Goal: Book appointment/travel/reservation

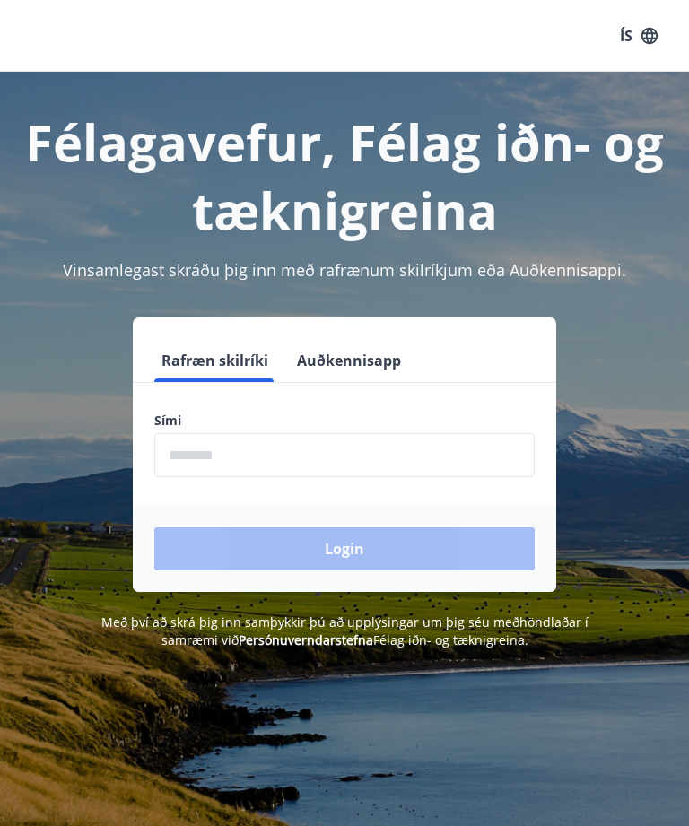
click at [284, 459] on input "phone" at bounding box center [344, 455] width 380 height 44
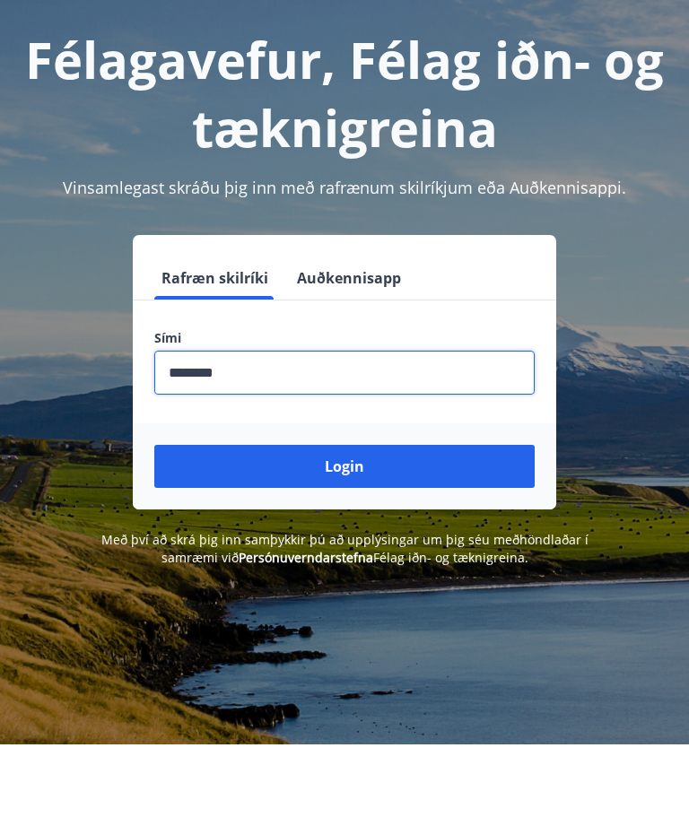
type input "********"
click at [362, 528] on button "Login" at bounding box center [344, 549] width 380 height 43
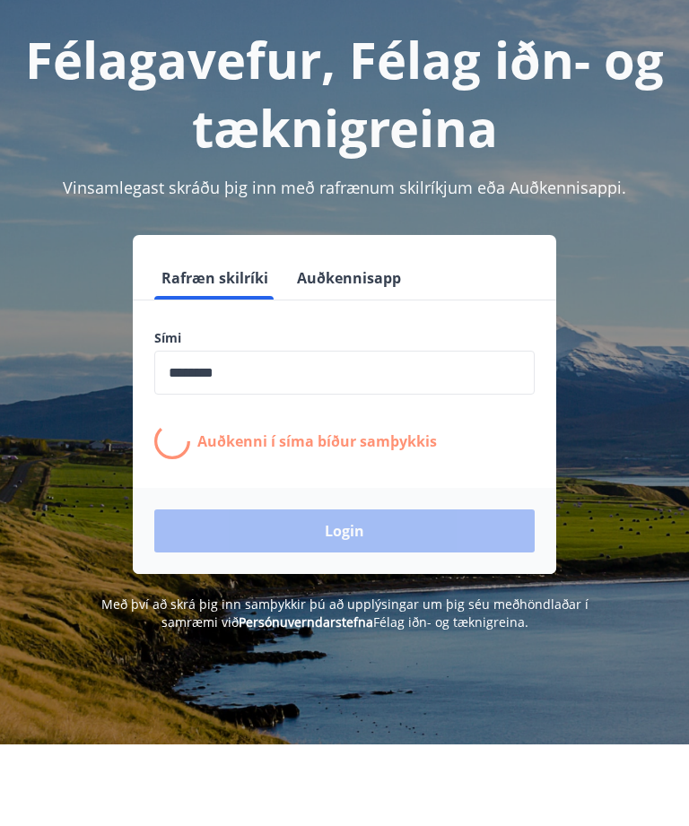
scroll to position [83, 0]
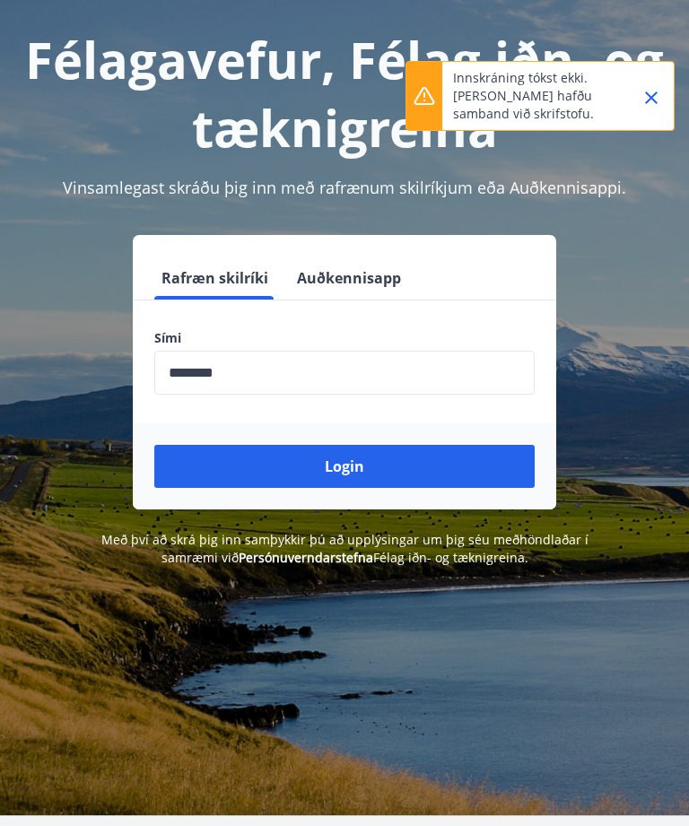
click at [357, 468] on button "Login" at bounding box center [344, 466] width 380 height 43
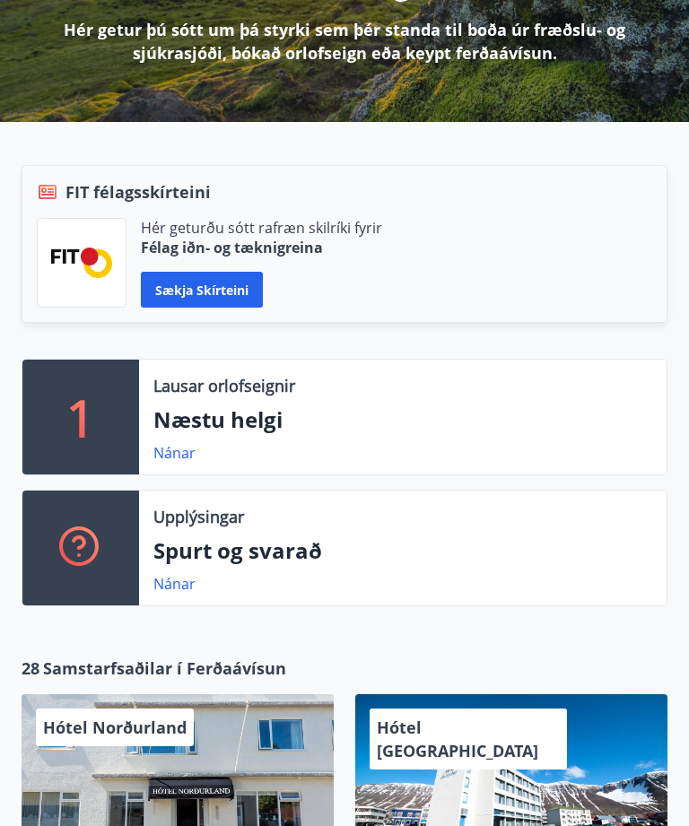
scroll to position [282, 0]
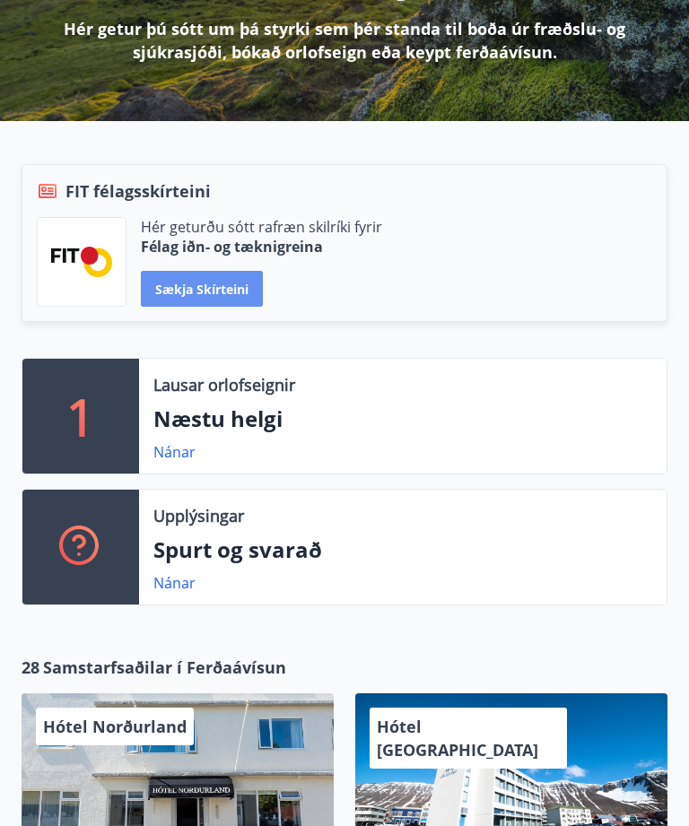
click at [235, 291] on button "Sækja skírteini" at bounding box center [202, 289] width 122 height 36
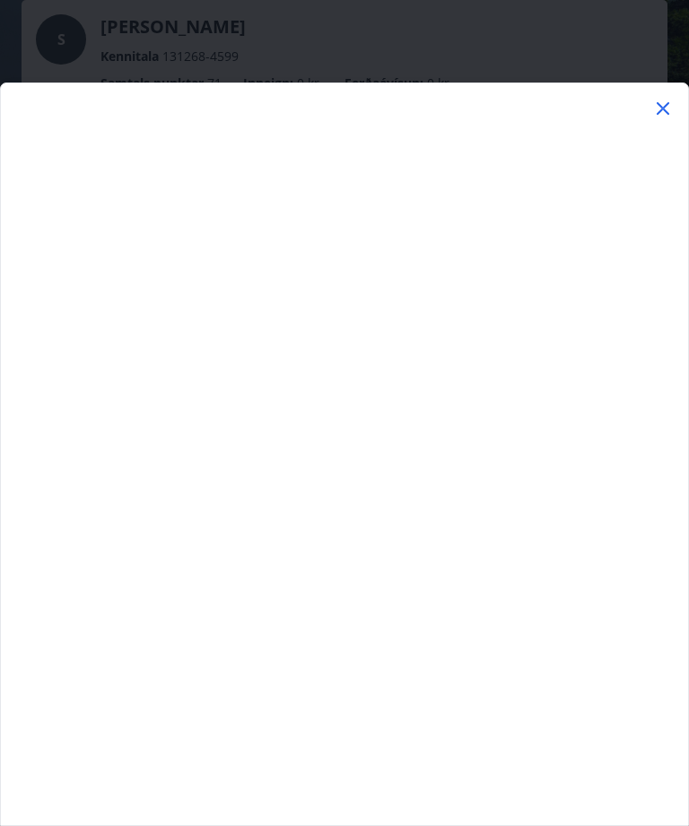
scroll to position [0, 0]
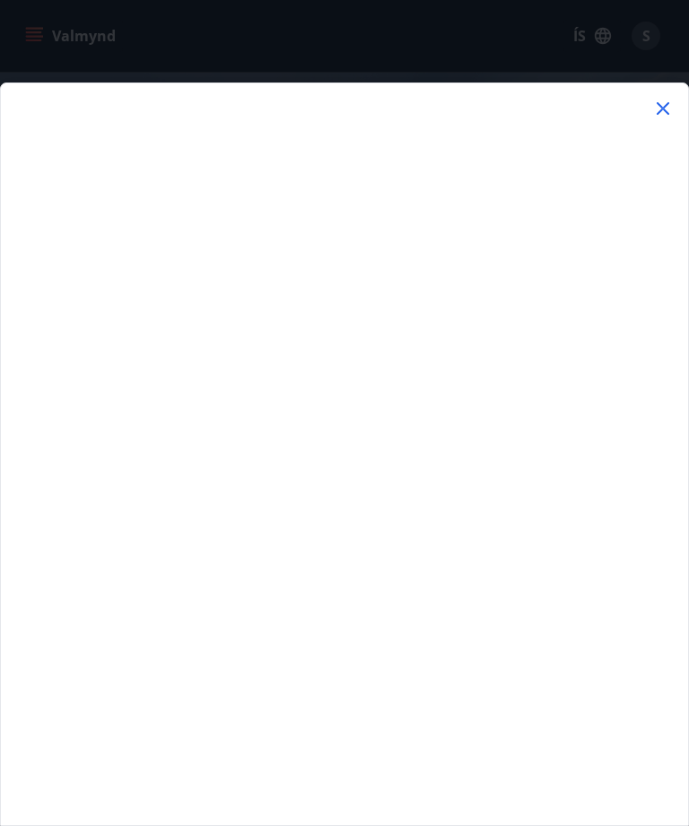
click at [673, 105] on icon at bounding box center [663, 109] width 22 height 22
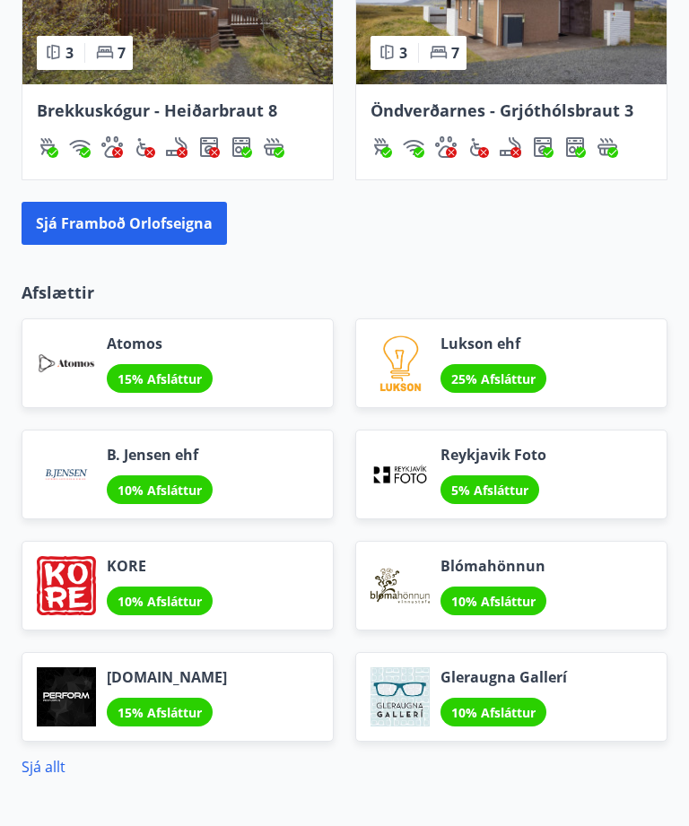
scroll to position [2020, 0]
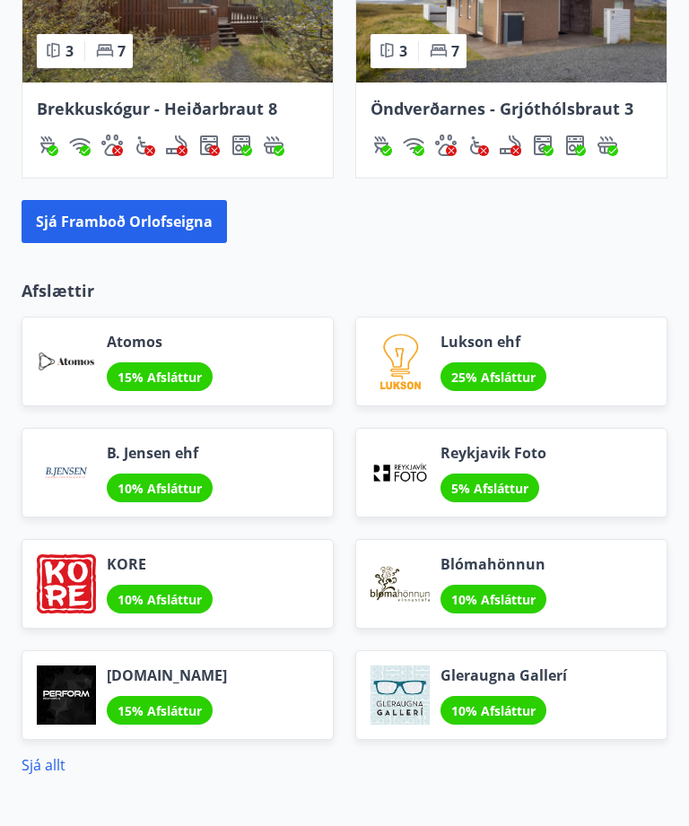
click at [137, 225] on button "Sjá framboð orlofseigna" at bounding box center [125, 222] width 206 height 43
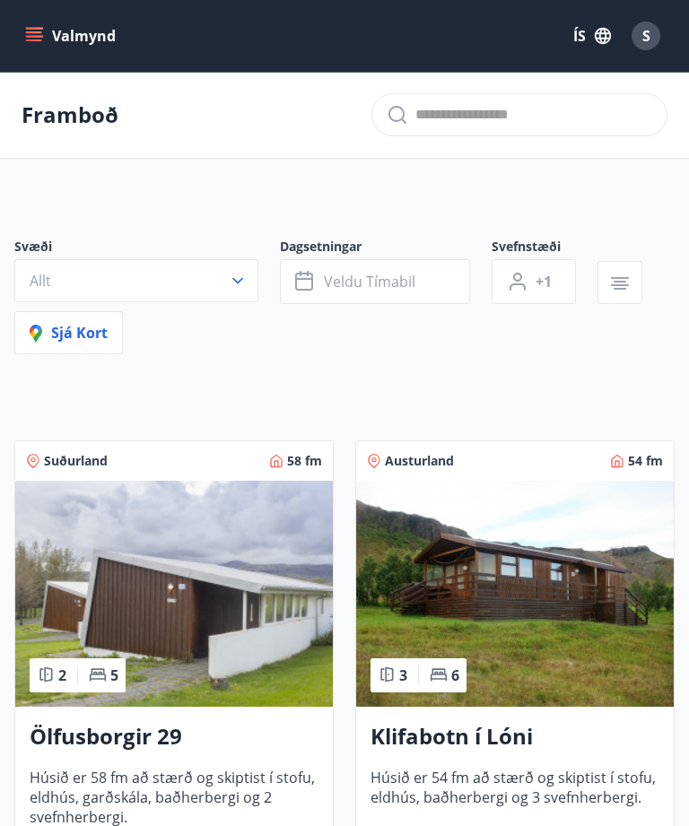
click at [243, 279] on icon "button" at bounding box center [238, 281] width 18 height 18
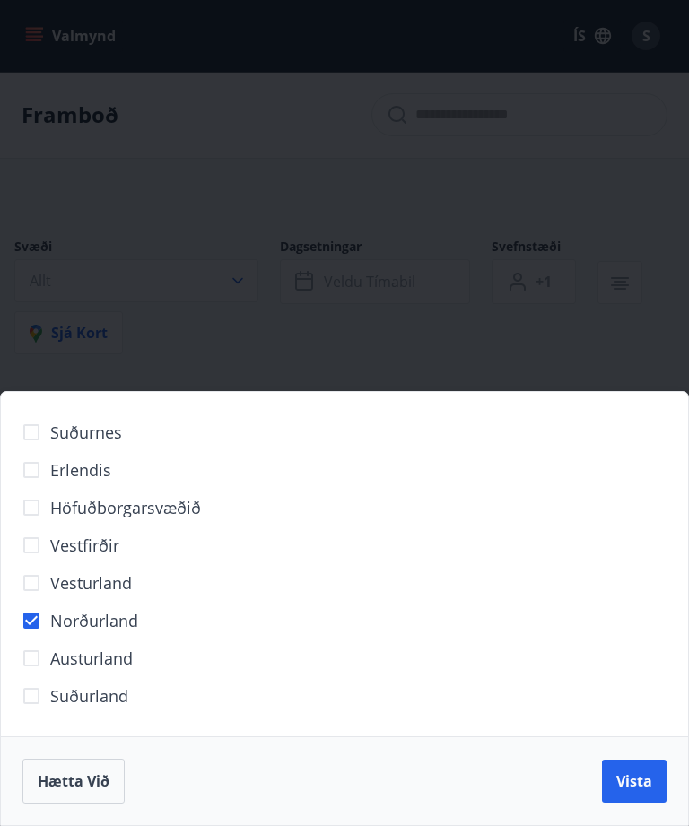
click at [637, 774] on span "Vista" at bounding box center [635, 782] width 36 height 20
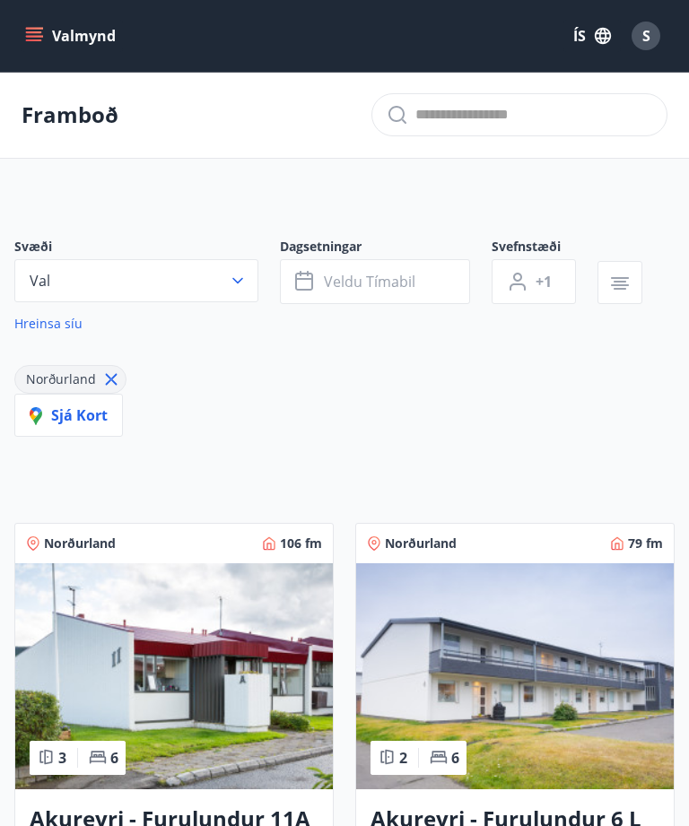
click at [312, 278] on icon "button" at bounding box center [304, 279] width 18 height 2
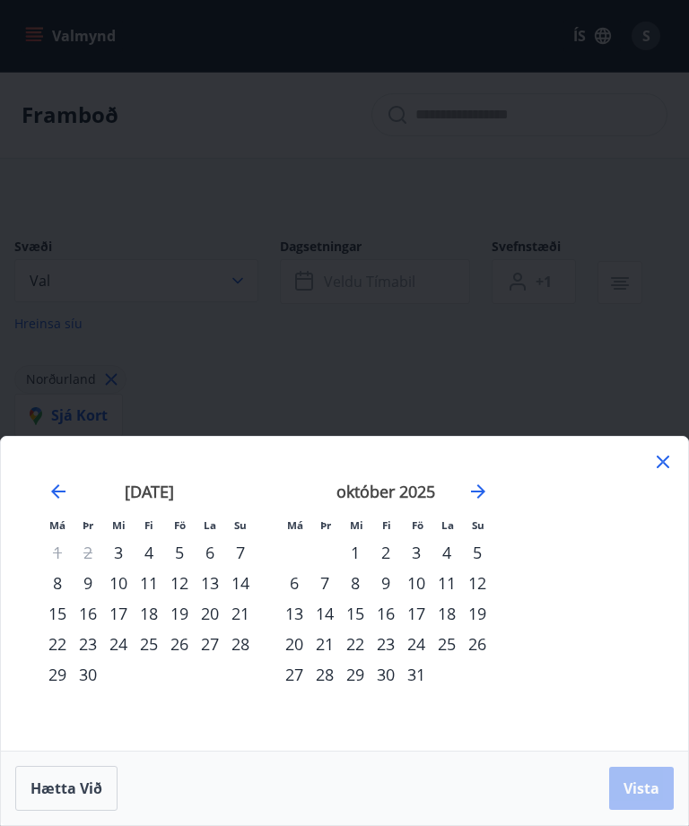
click at [394, 555] on div "2" at bounding box center [386, 553] width 31 height 31
click at [484, 550] on div "5" at bounding box center [477, 553] width 31 height 31
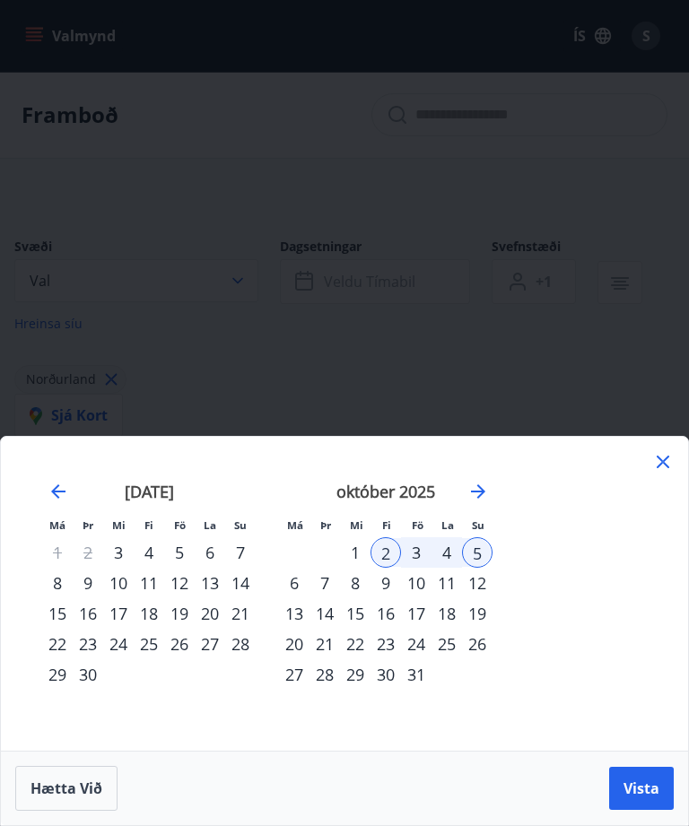
click at [647, 786] on span "Vista" at bounding box center [642, 789] width 36 height 20
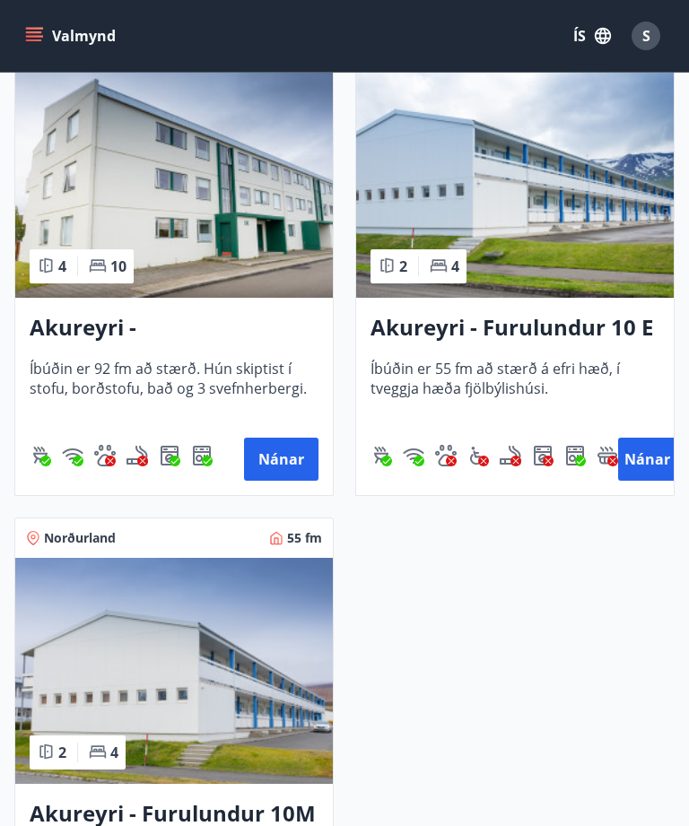
scroll to position [486, 0]
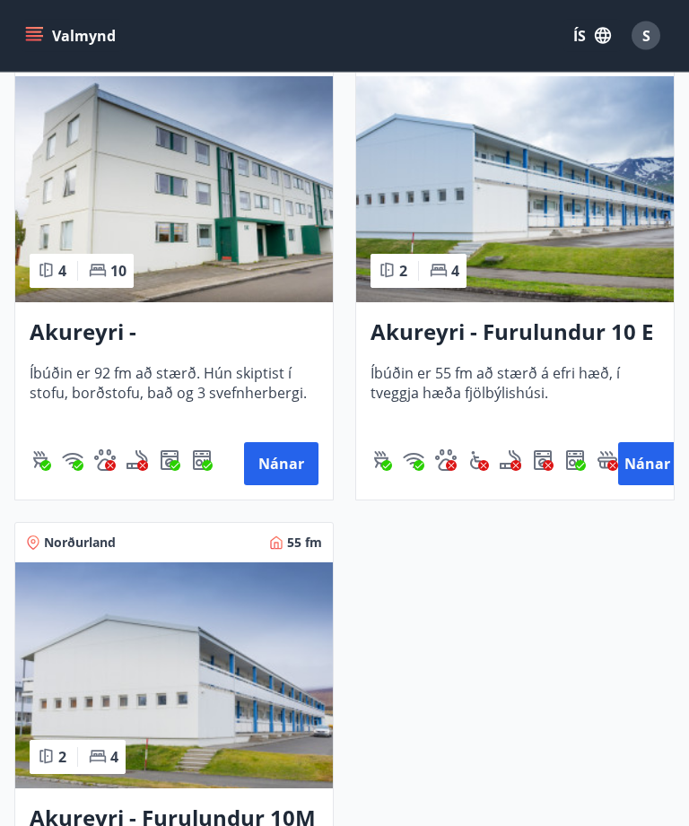
click at [289, 466] on button "Nánar" at bounding box center [281, 464] width 74 height 43
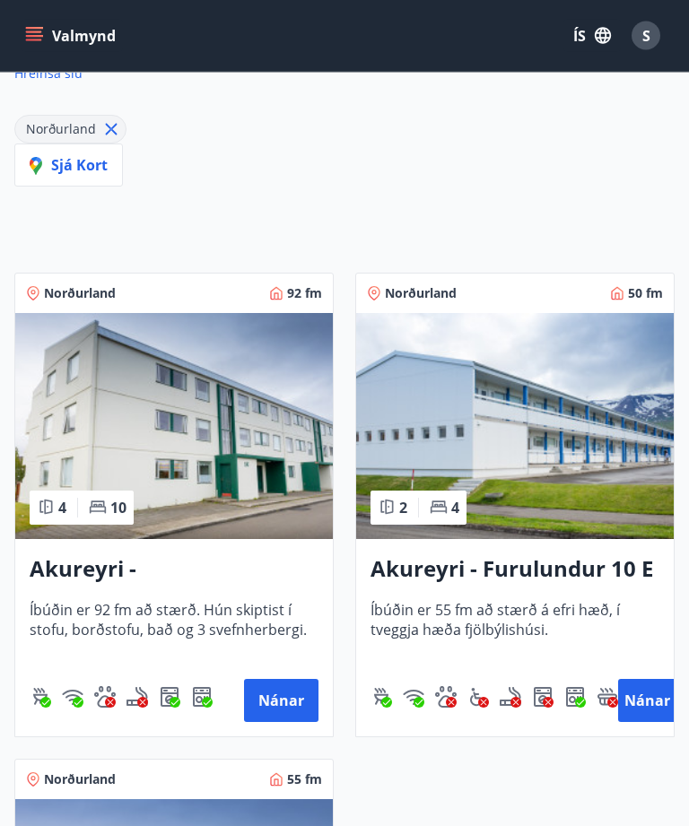
scroll to position [254, 0]
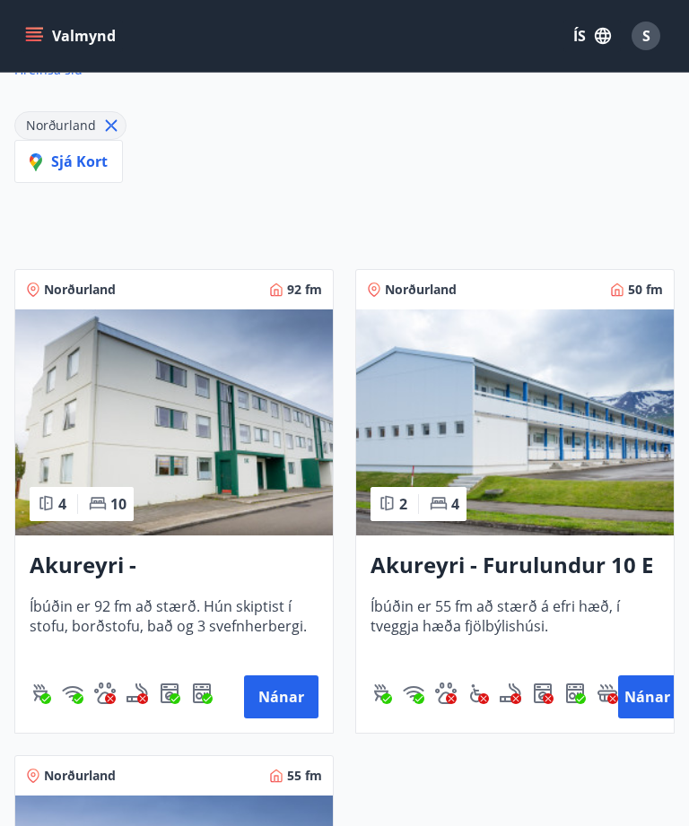
click at [653, 699] on button "Nánar" at bounding box center [646, 697] width 57 height 43
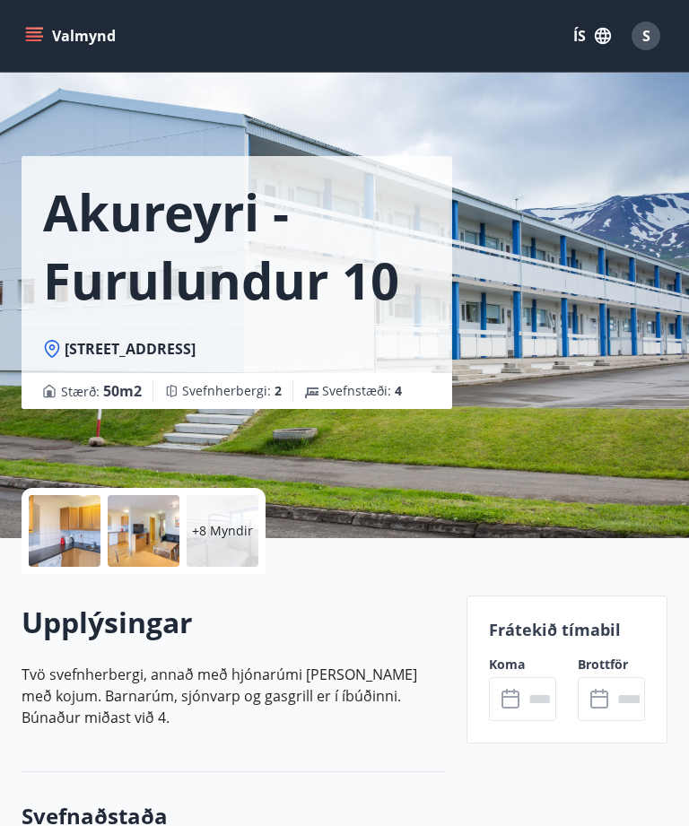
click at [525, 695] on input "text" at bounding box center [539, 700] width 33 height 44
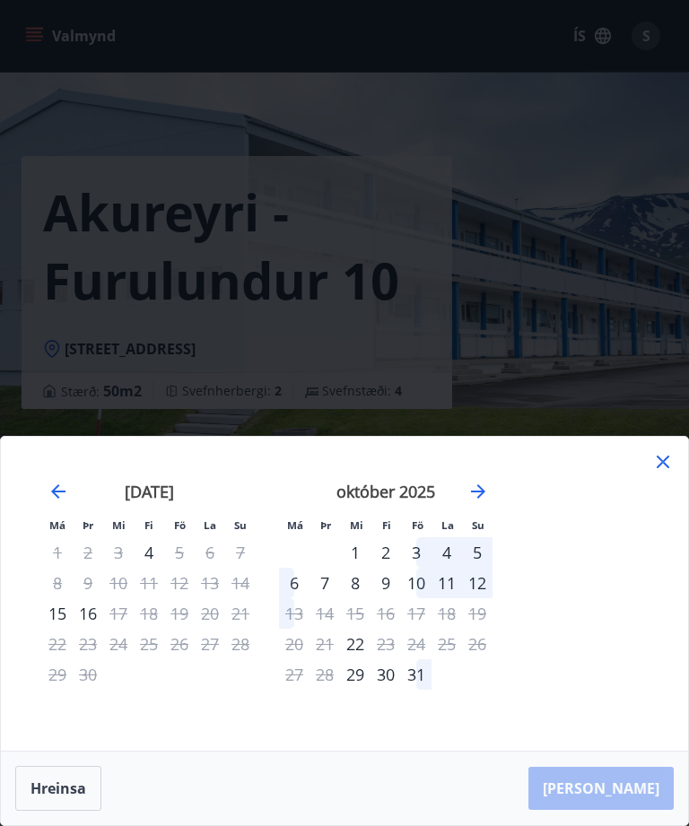
click at [671, 458] on icon at bounding box center [663, 462] width 22 height 22
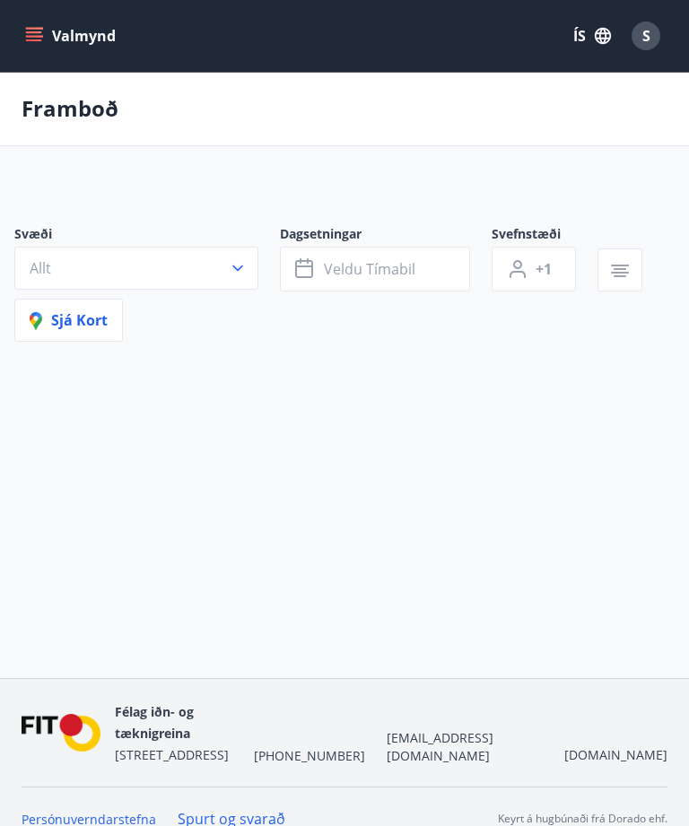
scroll to position [57, 0]
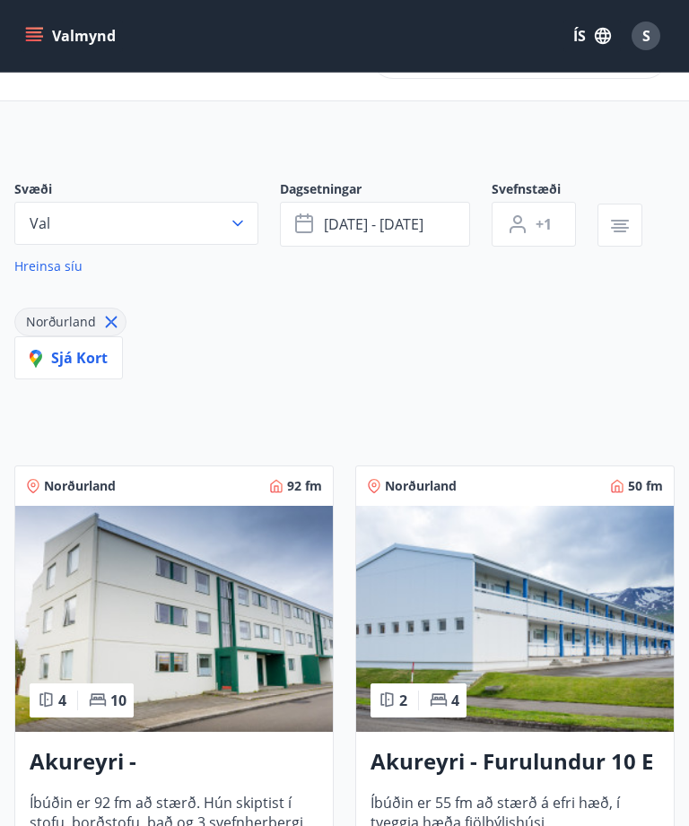
click at [80, 762] on h3 "Akureyri - [GEOGRAPHIC_DATA] 16 E" at bounding box center [174, 763] width 289 height 32
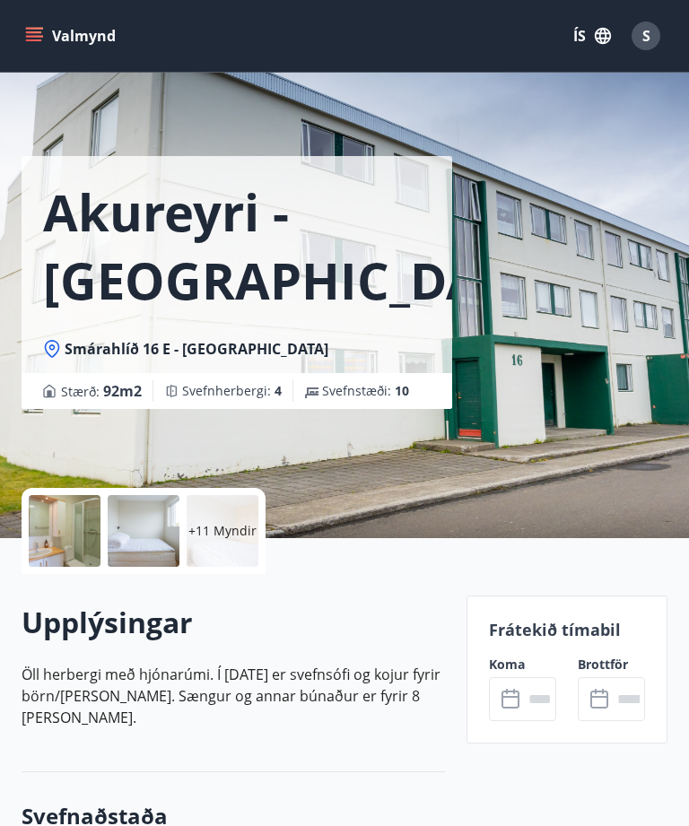
click at [518, 691] on icon at bounding box center [511, 700] width 18 height 18
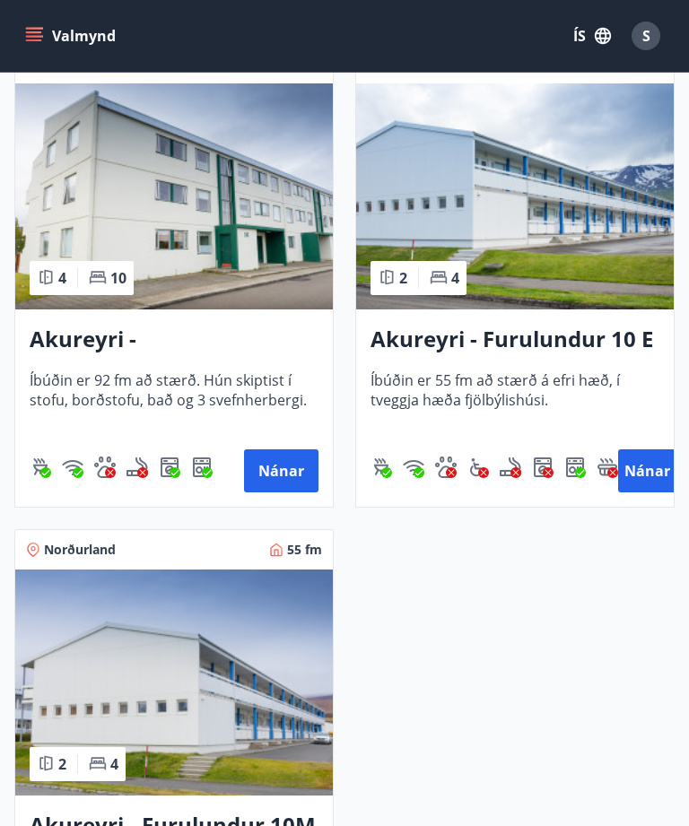
scroll to position [511, 0]
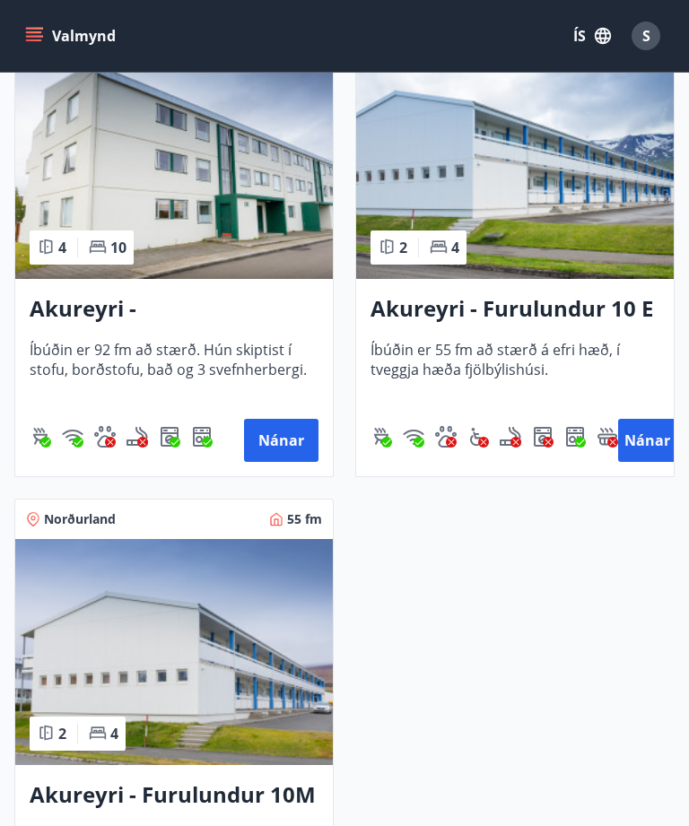
click at [227, 791] on h3 "Akureyri - Furulundur 10M" at bounding box center [174, 796] width 289 height 32
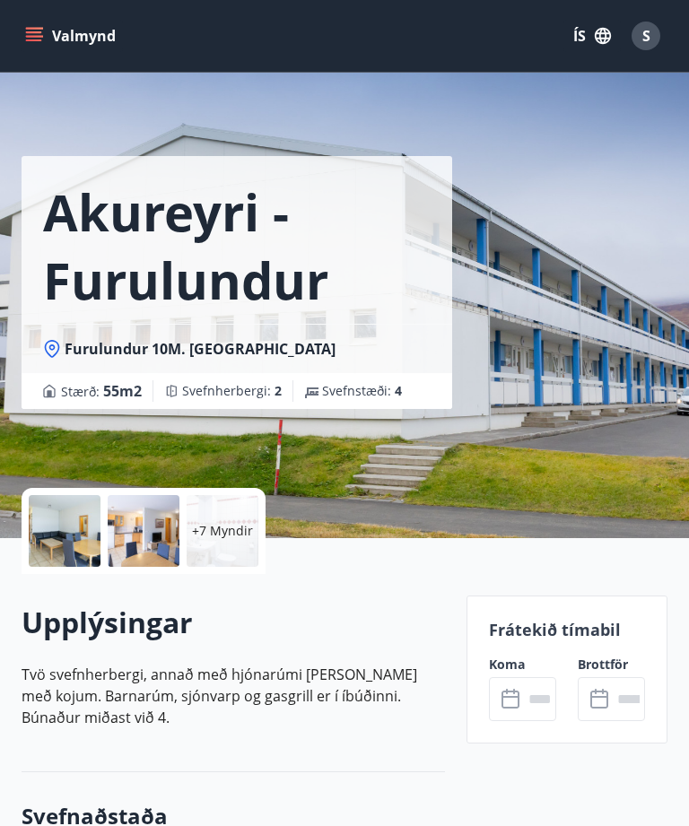
click at [525, 696] on input "text" at bounding box center [539, 700] width 33 height 44
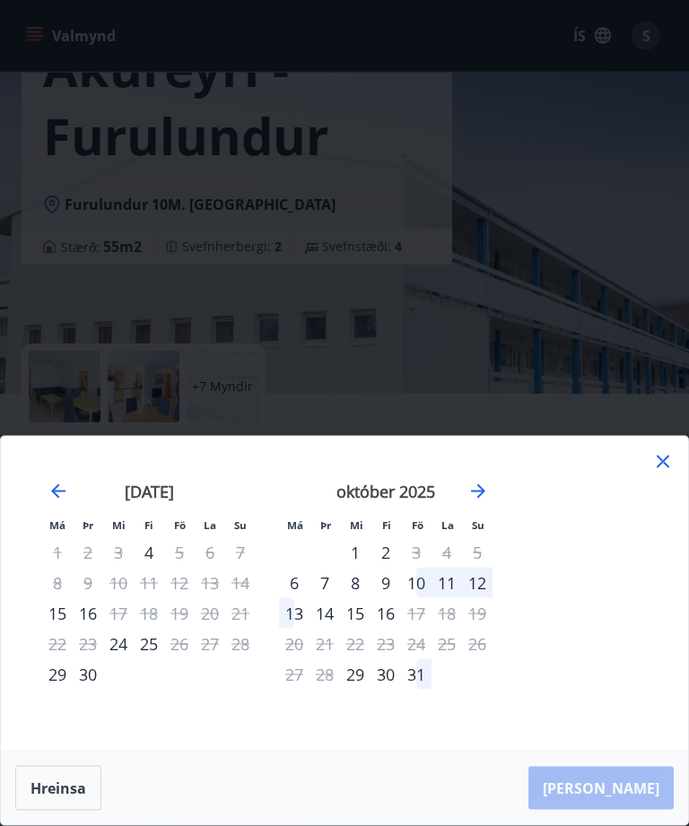
scroll to position [147, 0]
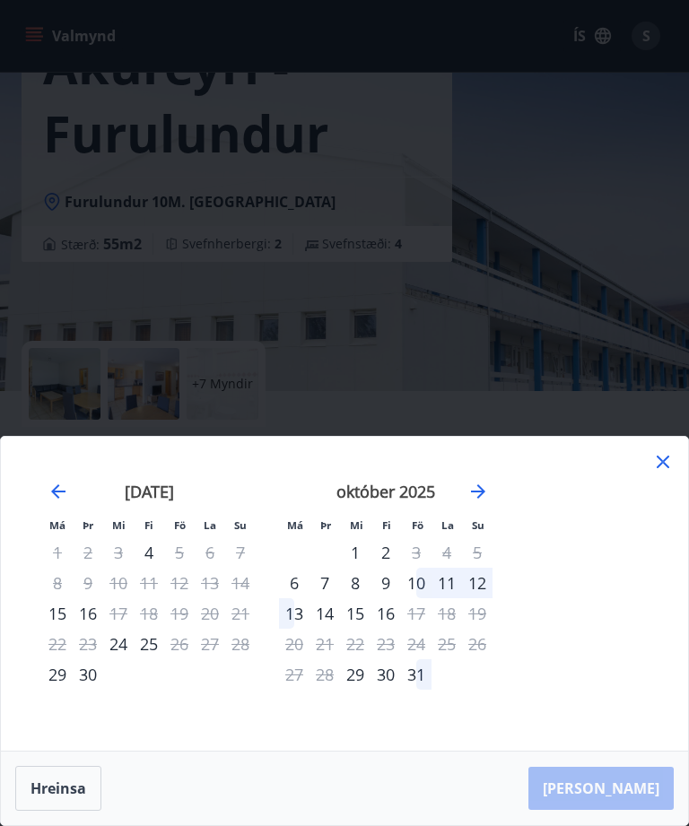
click at [670, 473] on icon at bounding box center [663, 462] width 22 height 22
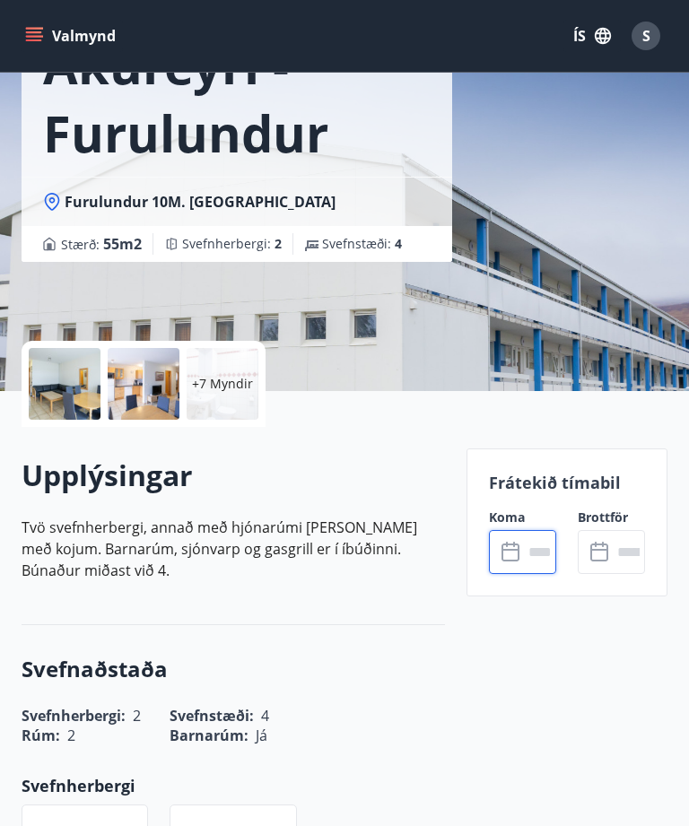
click at [621, 539] on input "text" at bounding box center [628, 552] width 33 height 44
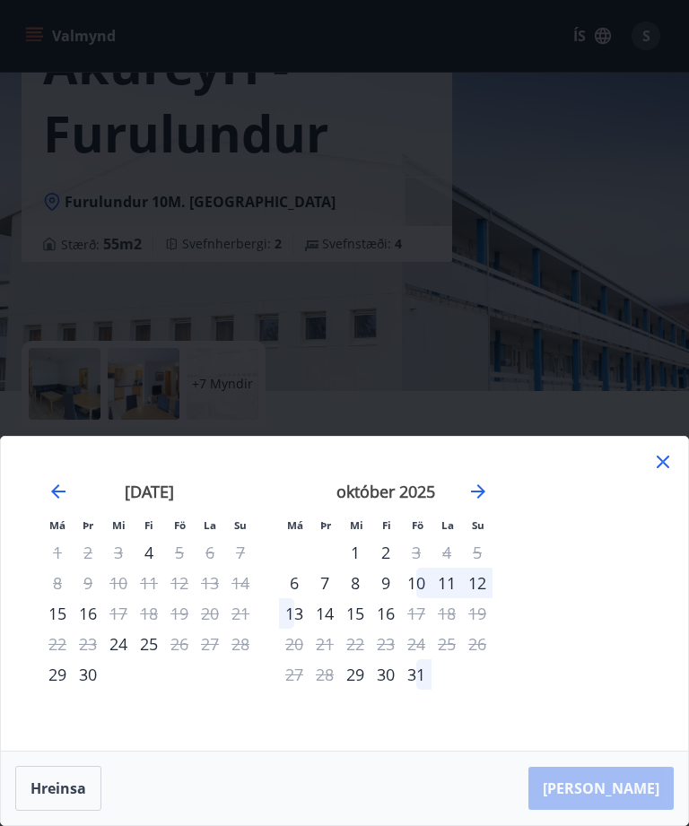
click at [631, 826] on div "[PERSON_NAME]" at bounding box center [344, 789] width 687 height 74
click at [623, 826] on div "[PERSON_NAME]" at bounding box center [344, 789] width 687 height 74
click at [671, 473] on icon at bounding box center [663, 462] width 22 height 22
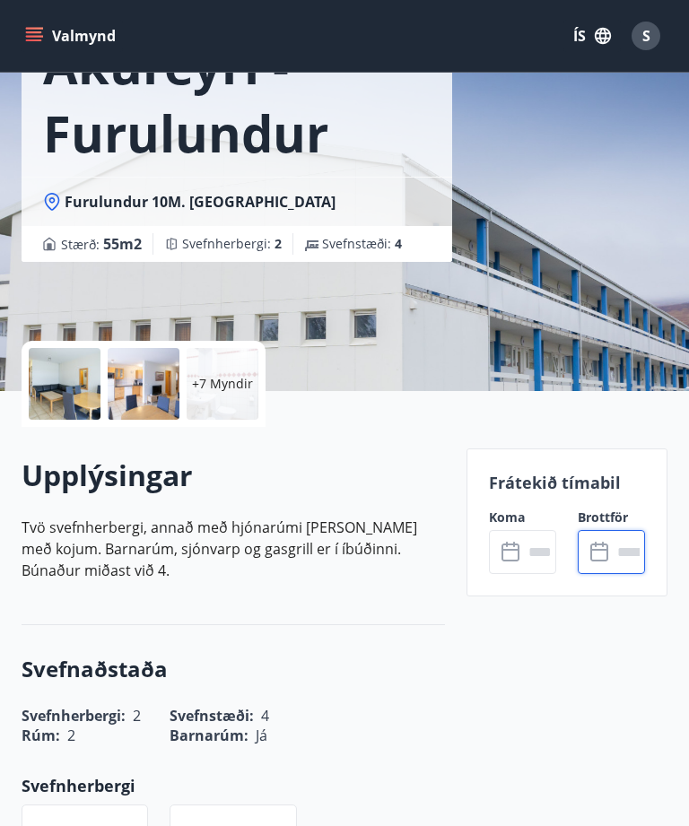
click at [519, 545] on icon at bounding box center [511, 553] width 18 height 18
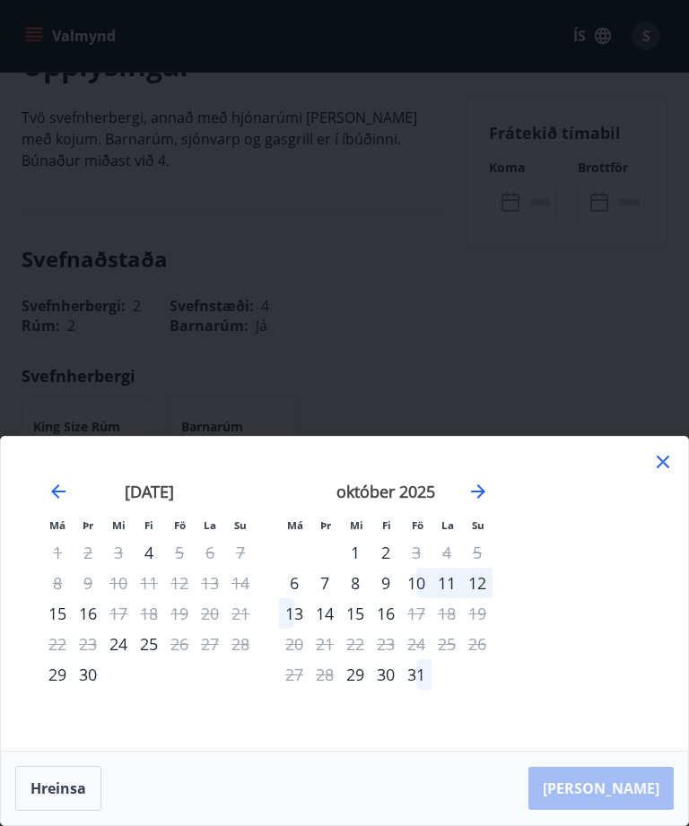
scroll to position [529, 0]
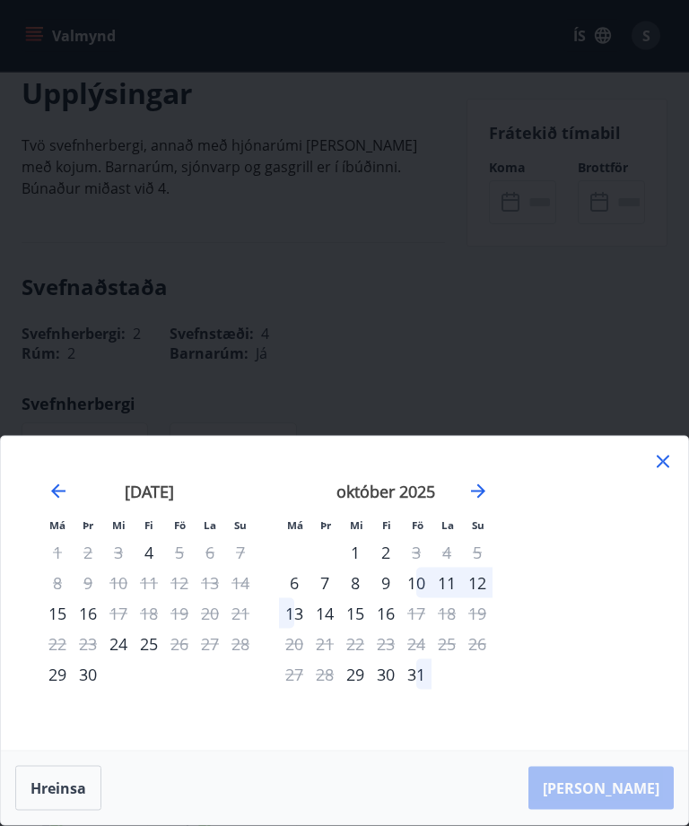
click at [631, 826] on div "[PERSON_NAME]" at bounding box center [344, 789] width 687 height 74
click at [643, 826] on div "[PERSON_NAME]" at bounding box center [344, 789] width 687 height 74
click at [358, 568] on div "1" at bounding box center [355, 553] width 31 height 31
click at [669, 473] on icon at bounding box center [663, 462] width 22 height 22
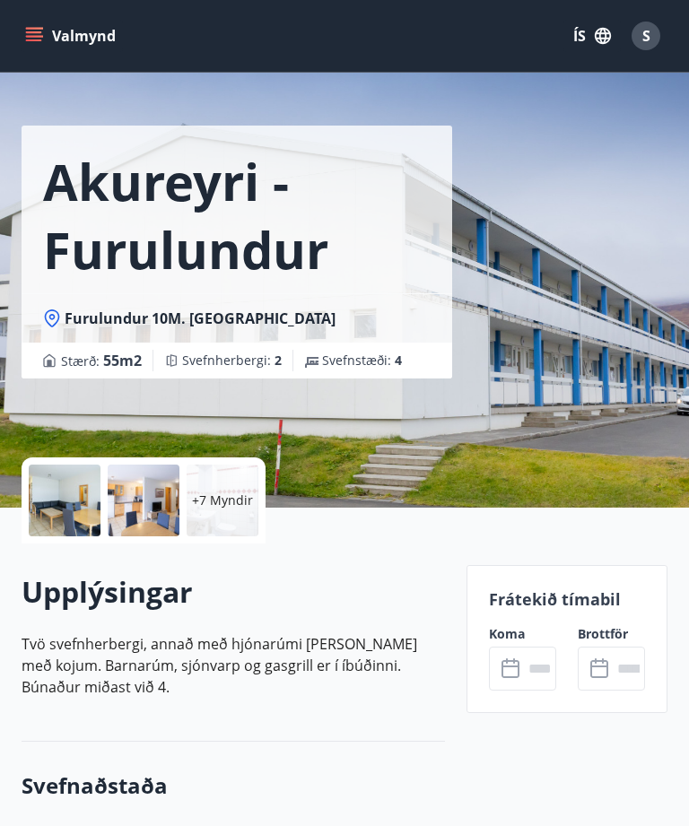
scroll to position [0, 0]
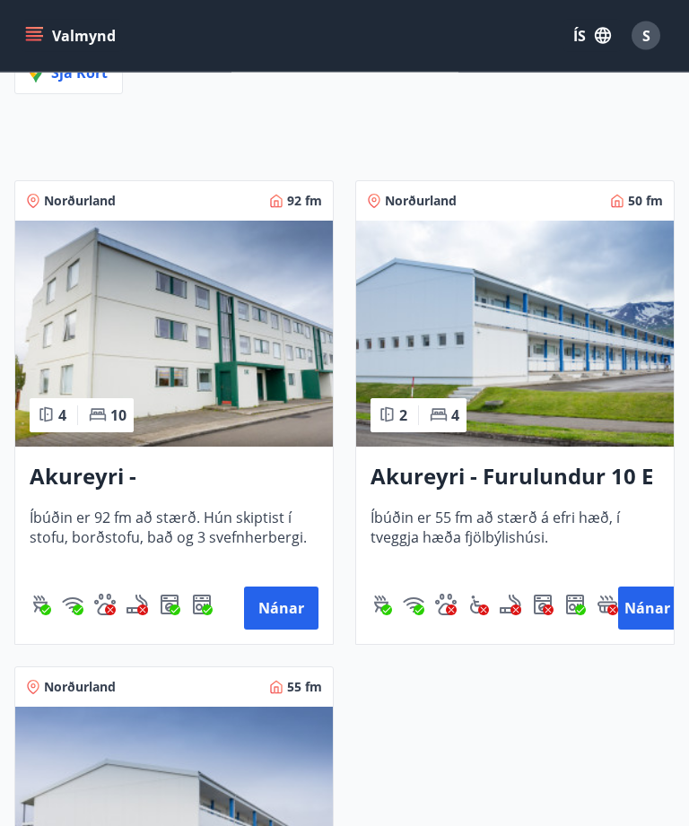
scroll to position [344, 0]
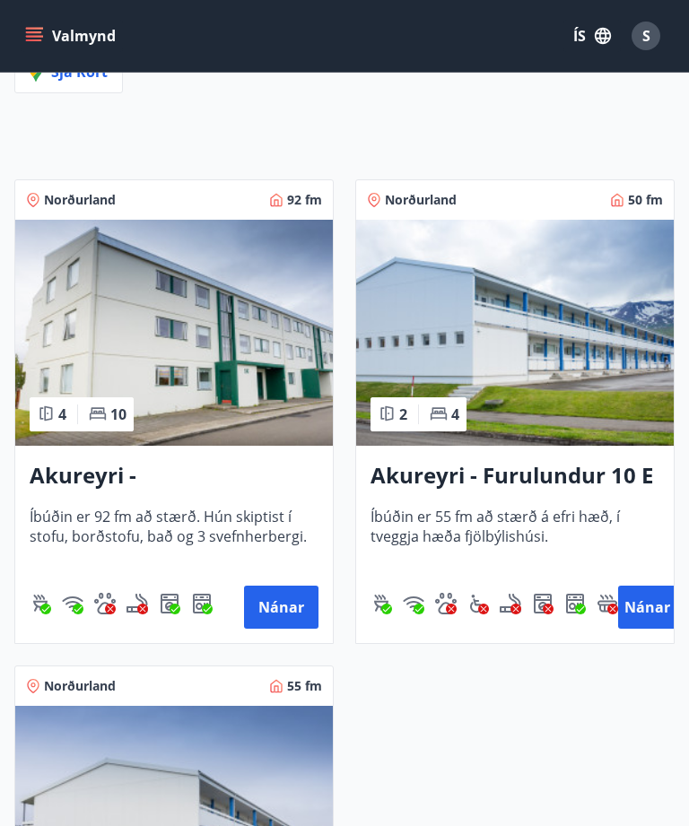
click at [649, 611] on button "Nánar" at bounding box center [646, 607] width 57 height 43
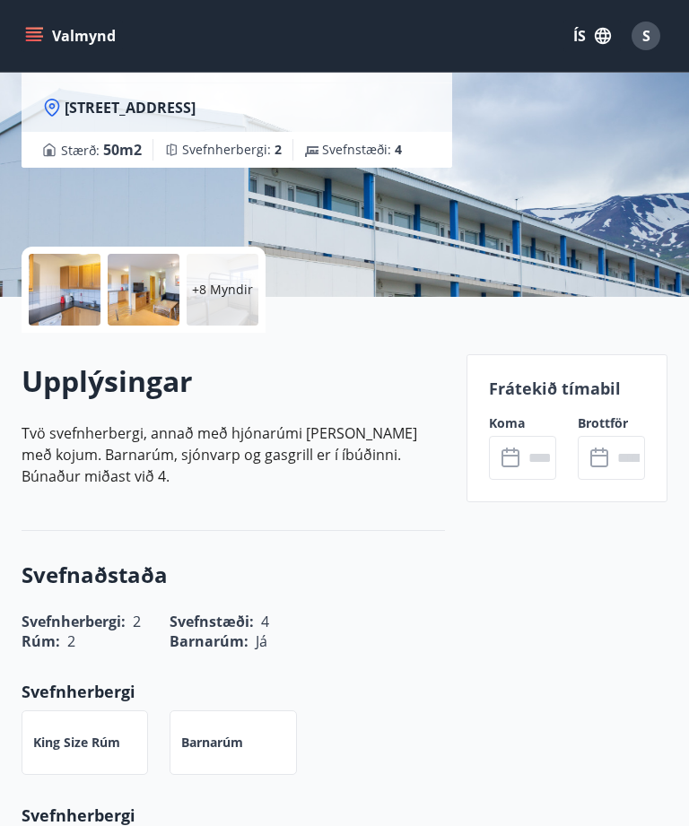
scroll to position [240, 0]
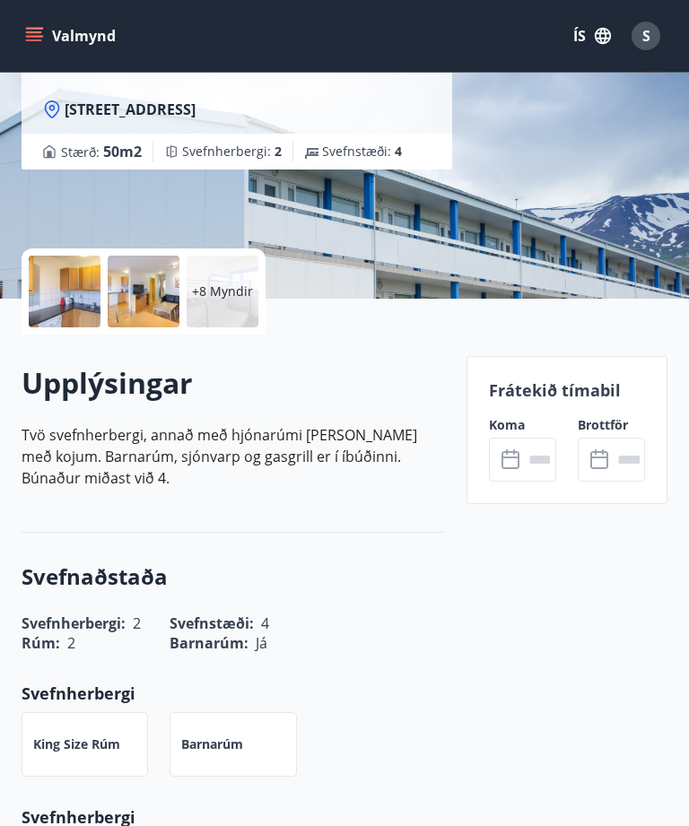
click at [528, 450] on input "text" at bounding box center [539, 460] width 33 height 44
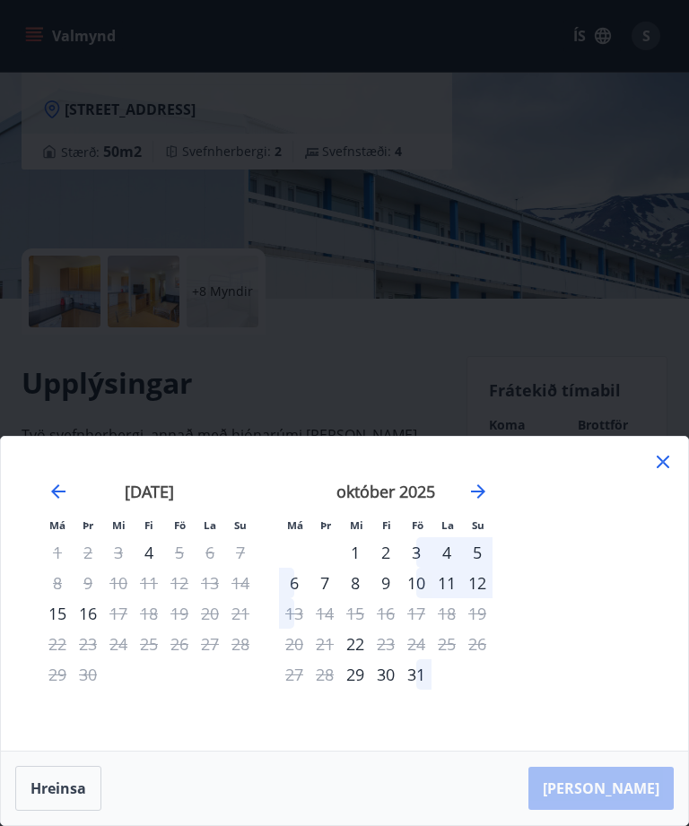
click at [442, 550] on div "4" at bounding box center [447, 553] width 31 height 31
click at [634, 780] on div "[PERSON_NAME]" at bounding box center [344, 789] width 687 height 74
click at [420, 546] on div "3" at bounding box center [416, 553] width 31 height 31
click at [457, 586] on div "11" at bounding box center [447, 583] width 31 height 31
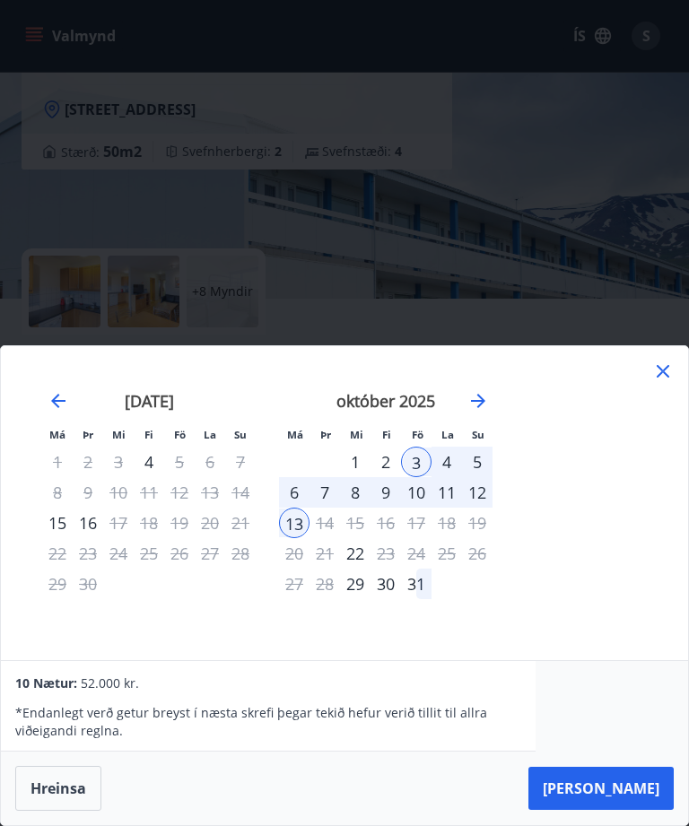
click at [485, 624] on div "[DATE] 1 2 3 4 5 6 7 8 9 10 11 12 13 14 15 16 17 18 19 20 21 22 23 24 25 26 27 …" at bounding box center [385, 515] width 237 height 294
click at [387, 459] on div "2" at bounding box center [386, 462] width 31 height 31
click at [486, 464] on div "5" at bounding box center [477, 462] width 31 height 31
click at [487, 458] on div "5" at bounding box center [477, 462] width 31 height 31
click at [395, 457] on div "2" at bounding box center [386, 462] width 31 height 31
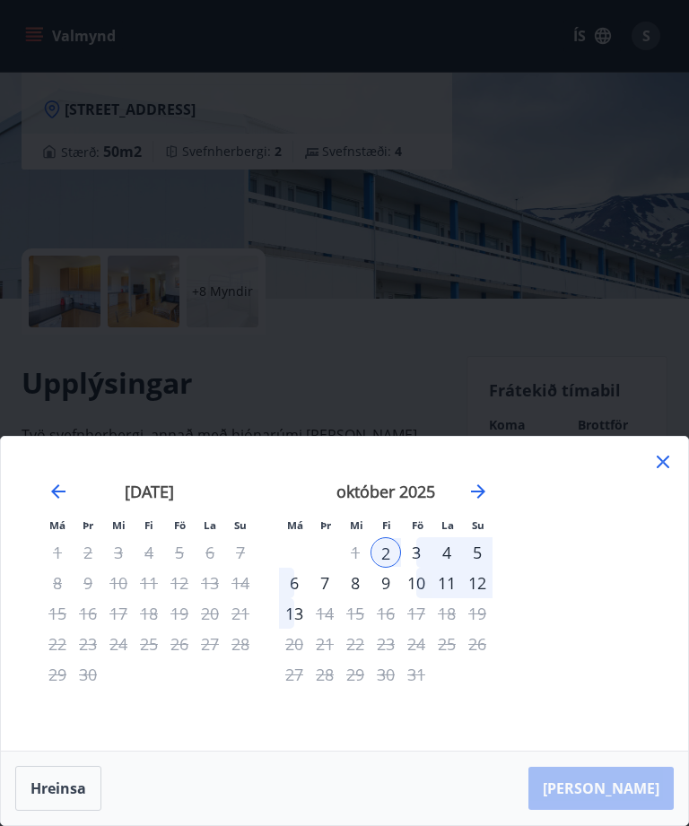
click at [488, 553] on div "5" at bounding box center [477, 553] width 31 height 31
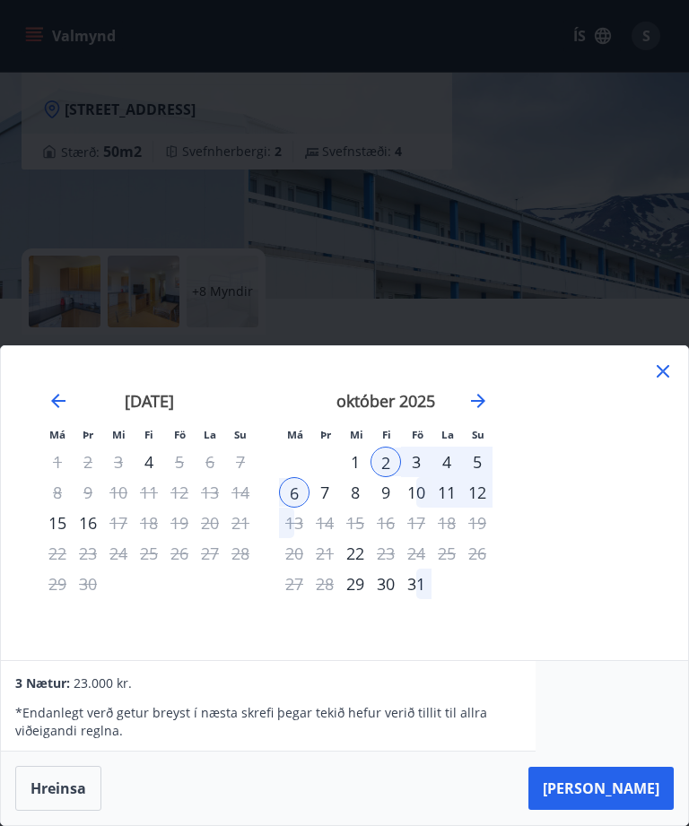
click at [673, 366] on icon at bounding box center [663, 372] width 22 height 22
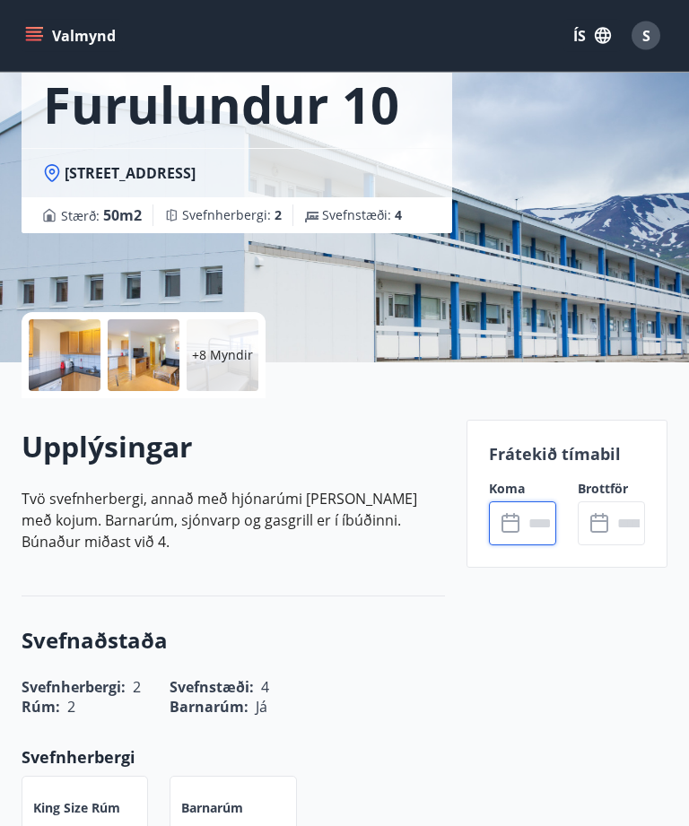
scroll to position [0, 0]
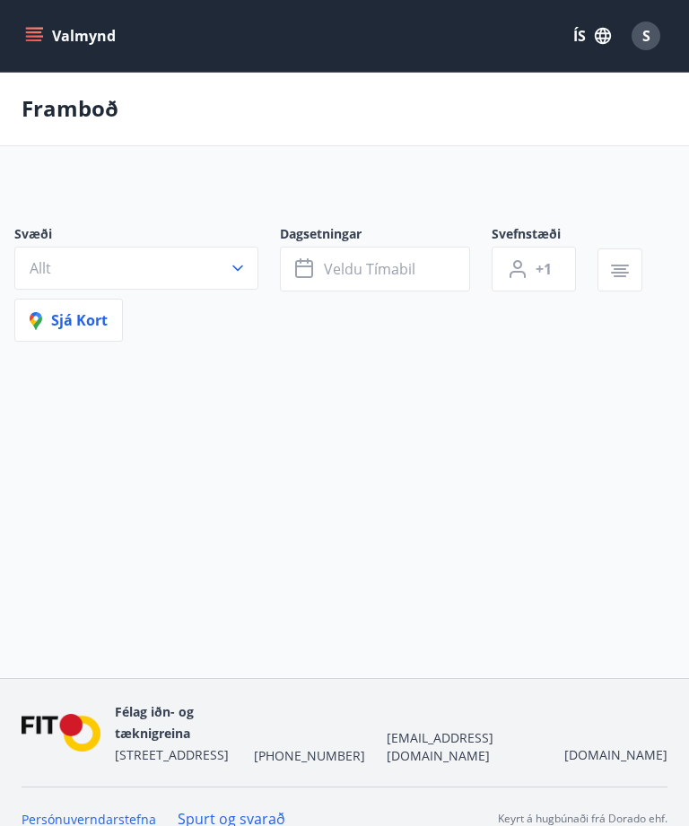
scroll to position [57, 0]
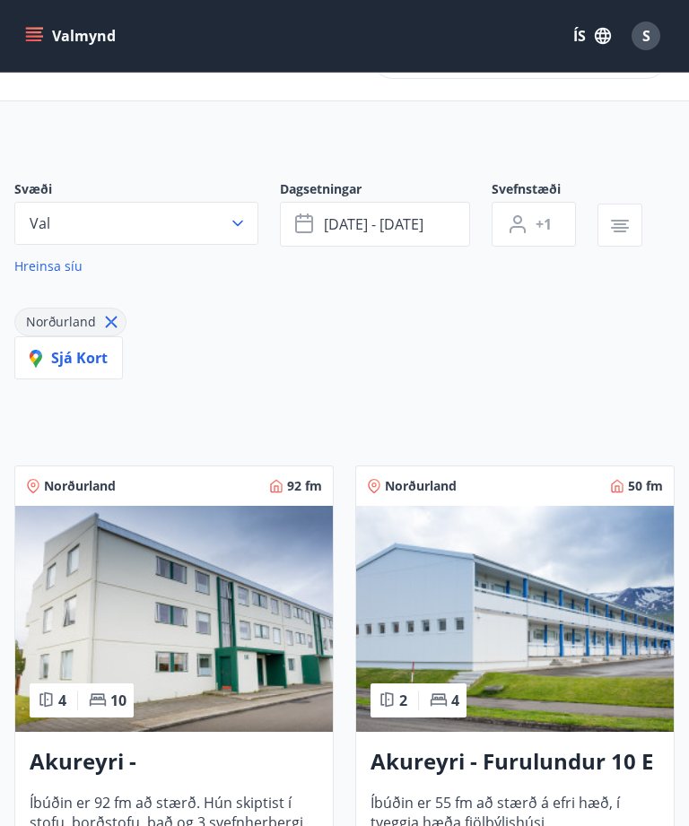
click at [36, 25] on button "Valmynd" at bounding box center [72, 36] width 101 height 32
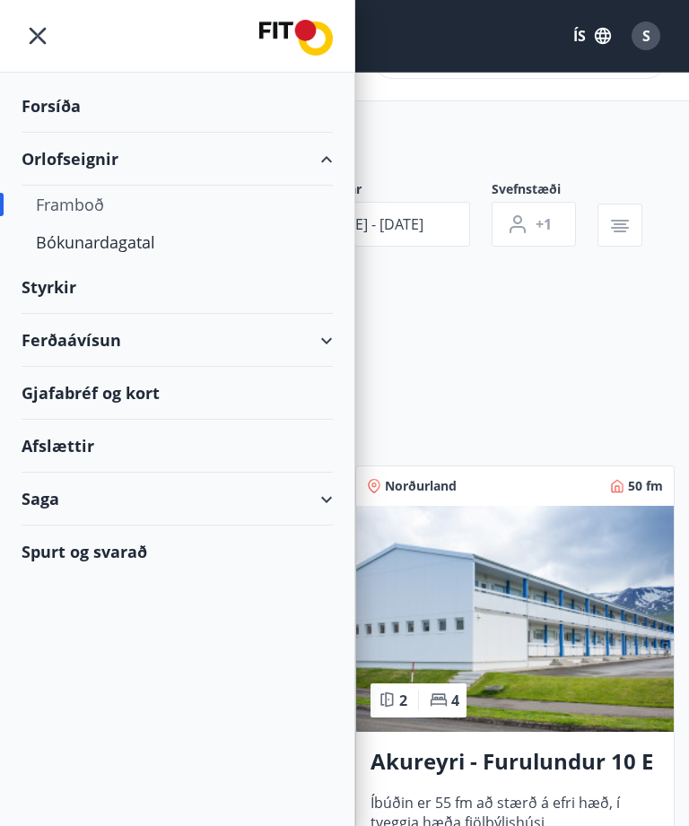
click at [116, 238] on div "Bókunardagatal" at bounding box center [177, 242] width 283 height 38
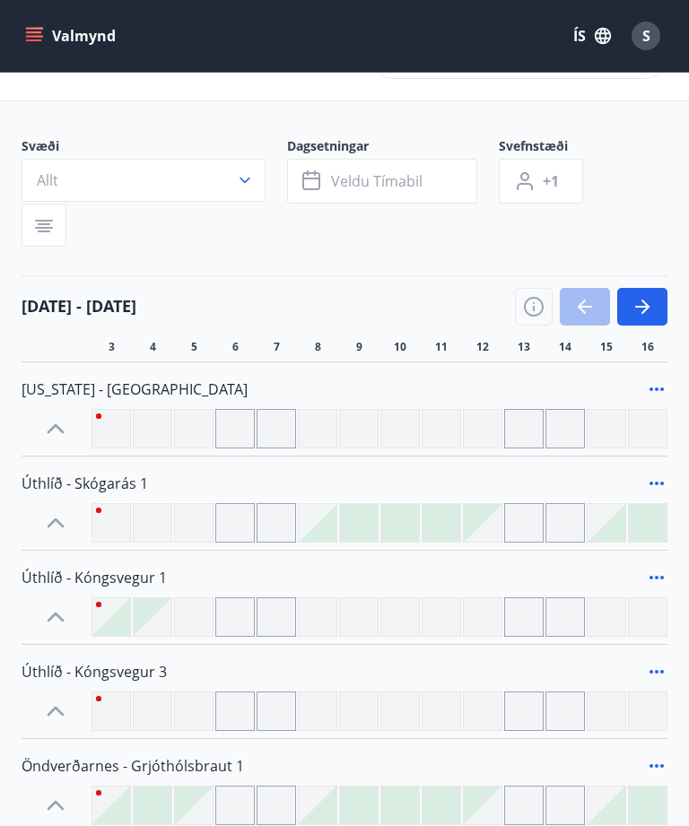
click at [248, 180] on icon "button" at bounding box center [245, 181] width 11 height 6
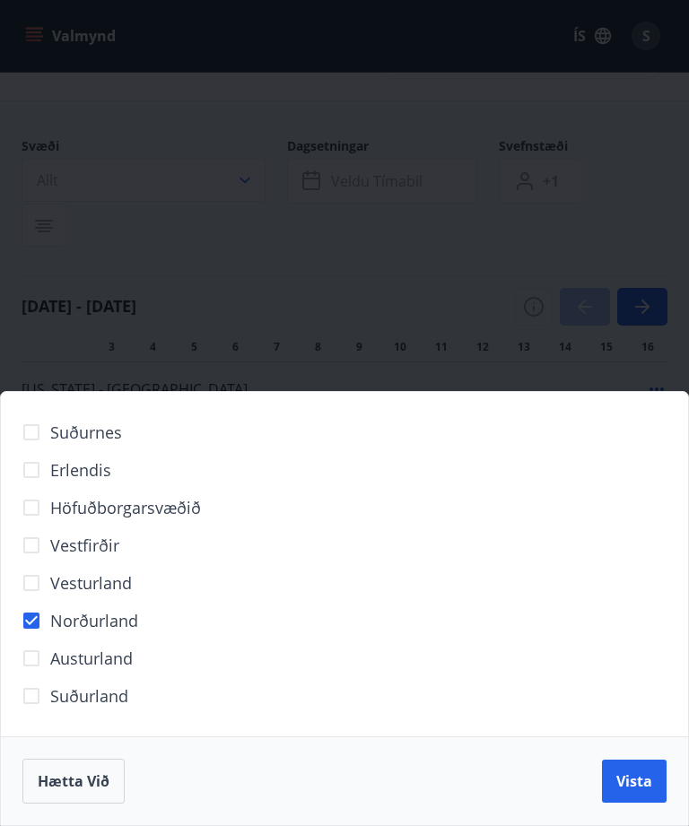
click at [638, 779] on span "Vista" at bounding box center [635, 782] width 36 height 20
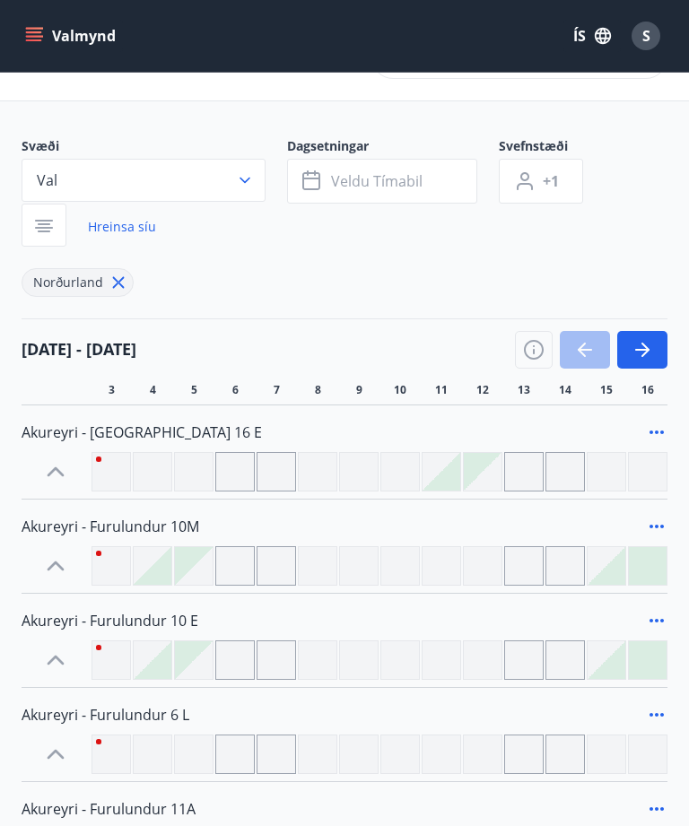
click at [395, 180] on span "Veldu tímabil" at bounding box center [377, 181] width 92 height 20
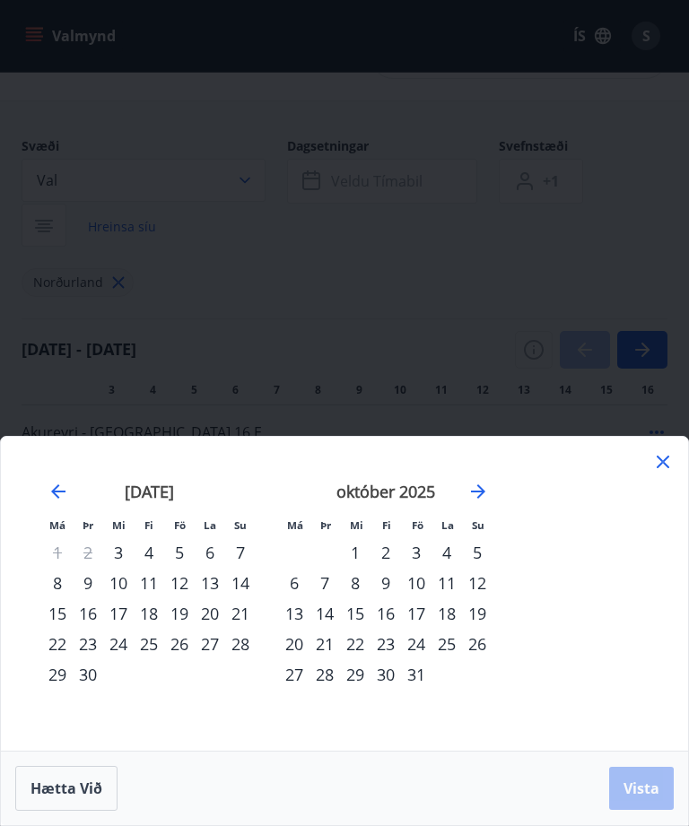
click at [393, 551] on div "2" at bounding box center [386, 553] width 31 height 31
click at [490, 548] on div "5" at bounding box center [477, 553] width 31 height 31
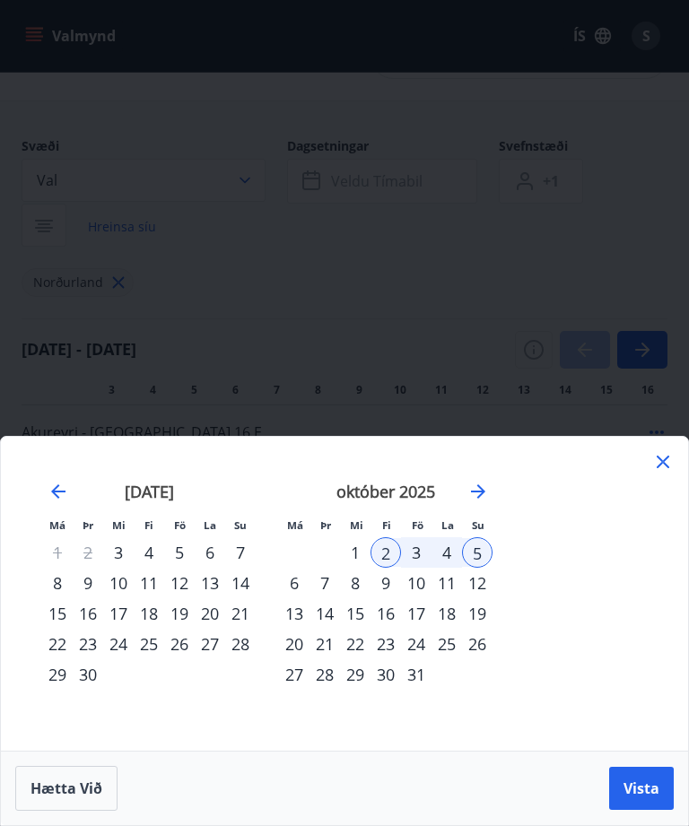
click at [650, 783] on span "Vista" at bounding box center [642, 789] width 36 height 20
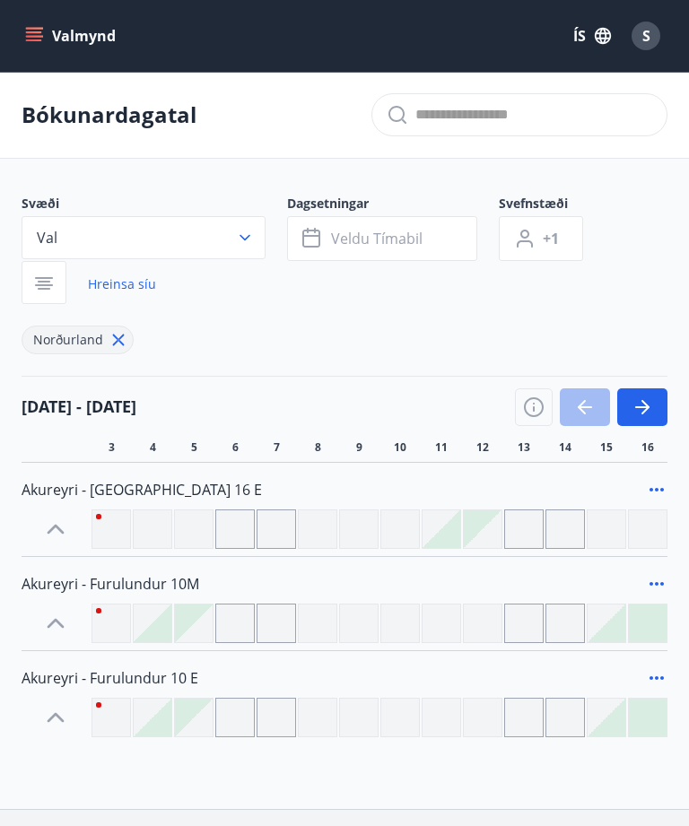
scroll to position [57, 0]
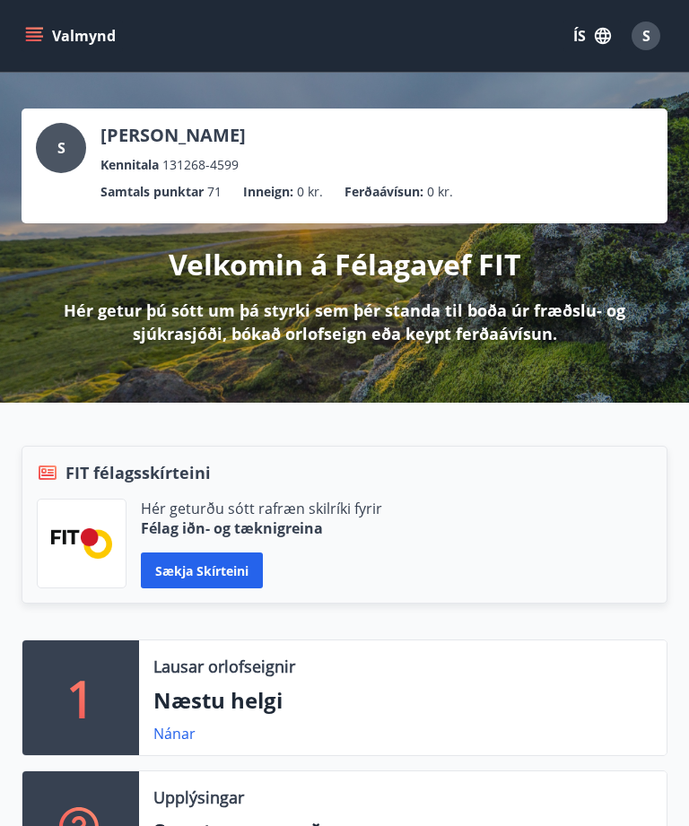
click at [44, 33] on button "Valmynd" at bounding box center [72, 36] width 101 height 32
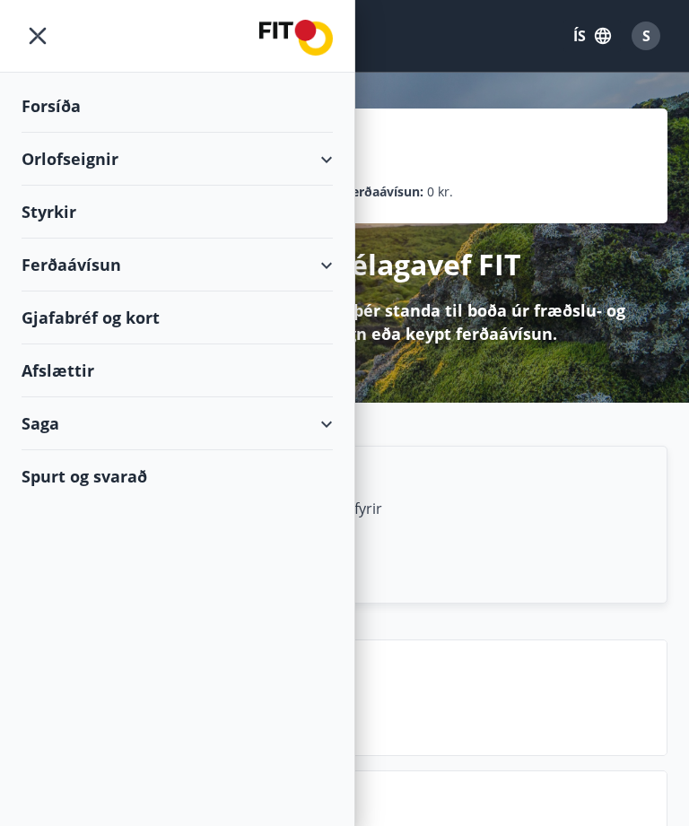
click at [36, 31] on icon "menu" at bounding box center [38, 36] width 32 height 32
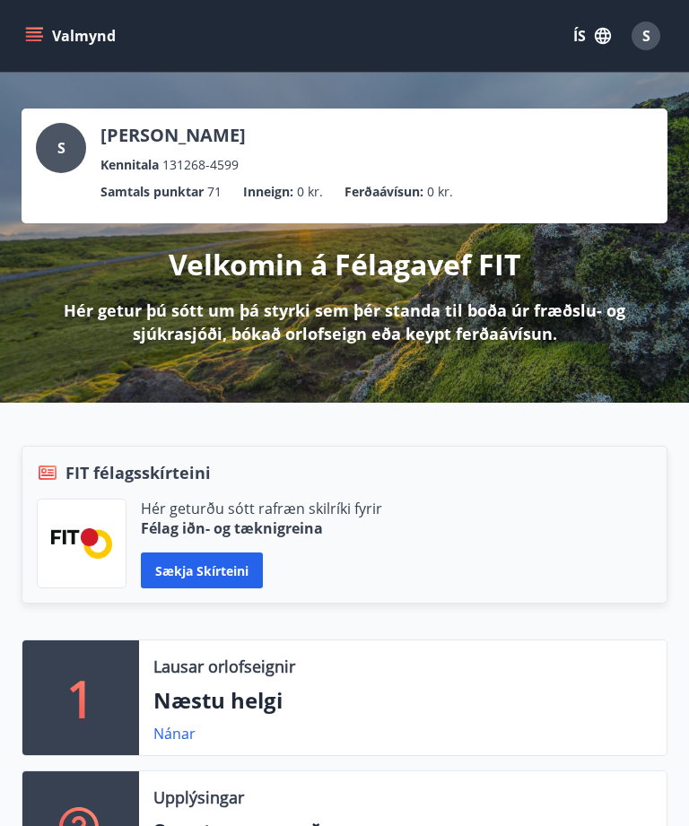
click at [652, 33] on div "S" at bounding box center [646, 36] width 29 height 29
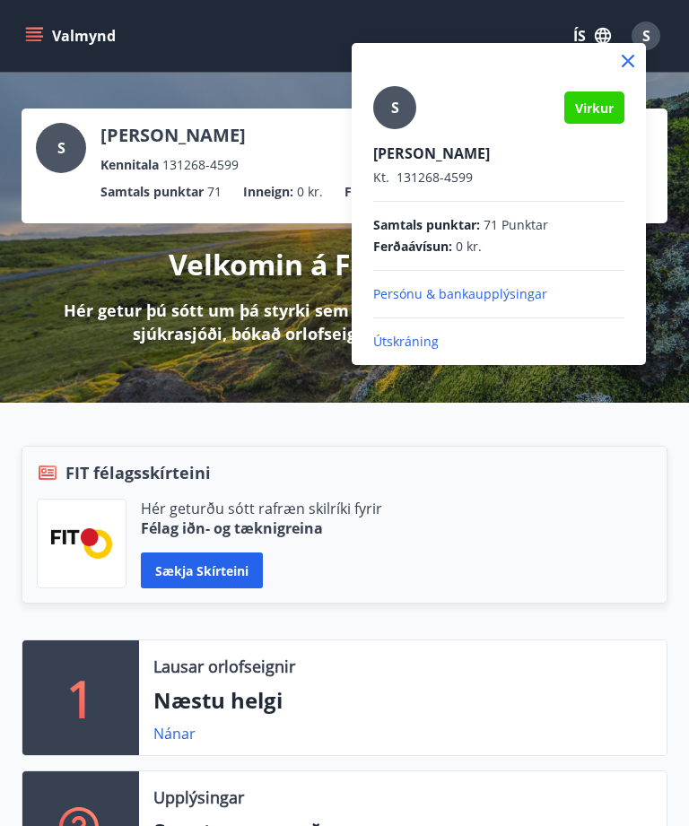
click at [415, 338] on p "Útskráning" at bounding box center [498, 342] width 251 height 18
click at [409, 337] on p "Útskráning" at bounding box center [498, 342] width 251 height 18
click at [387, 341] on p "Útskráning" at bounding box center [498, 342] width 251 height 18
click at [418, 350] on p "Útskráning" at bounding box center [498, 342] width 251 height 18
